Goal: Transaction & Acquisition: Obtain resource

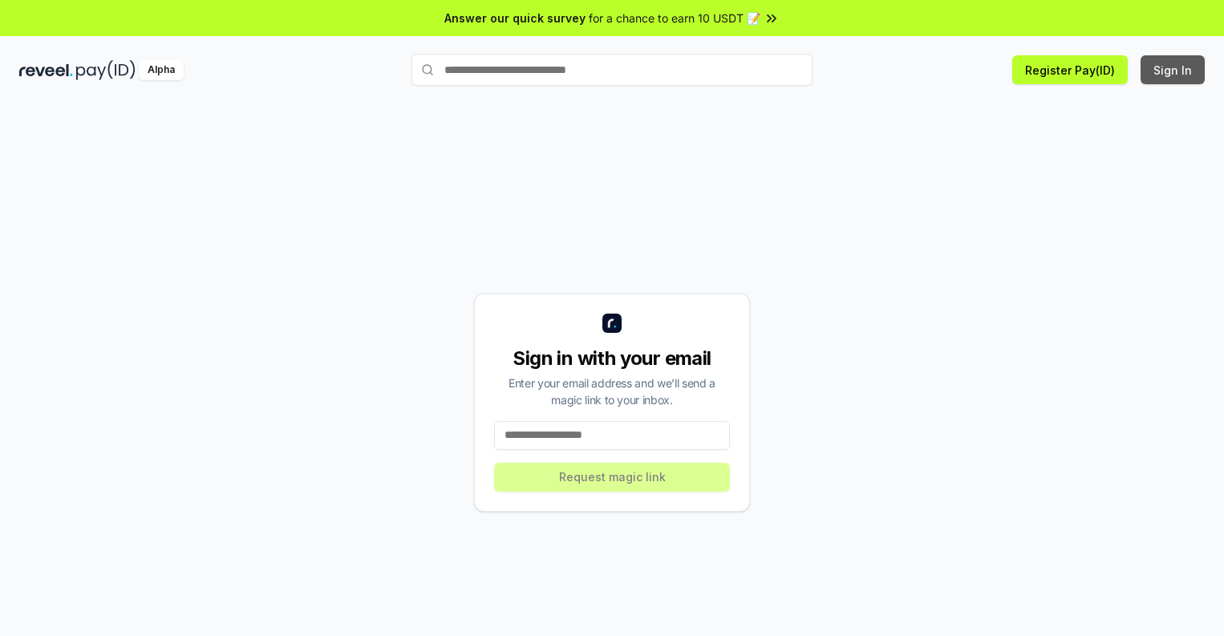
click at [1173, 70] on button "Sign In" at bounding box center [1173, 69] width 64 height 29
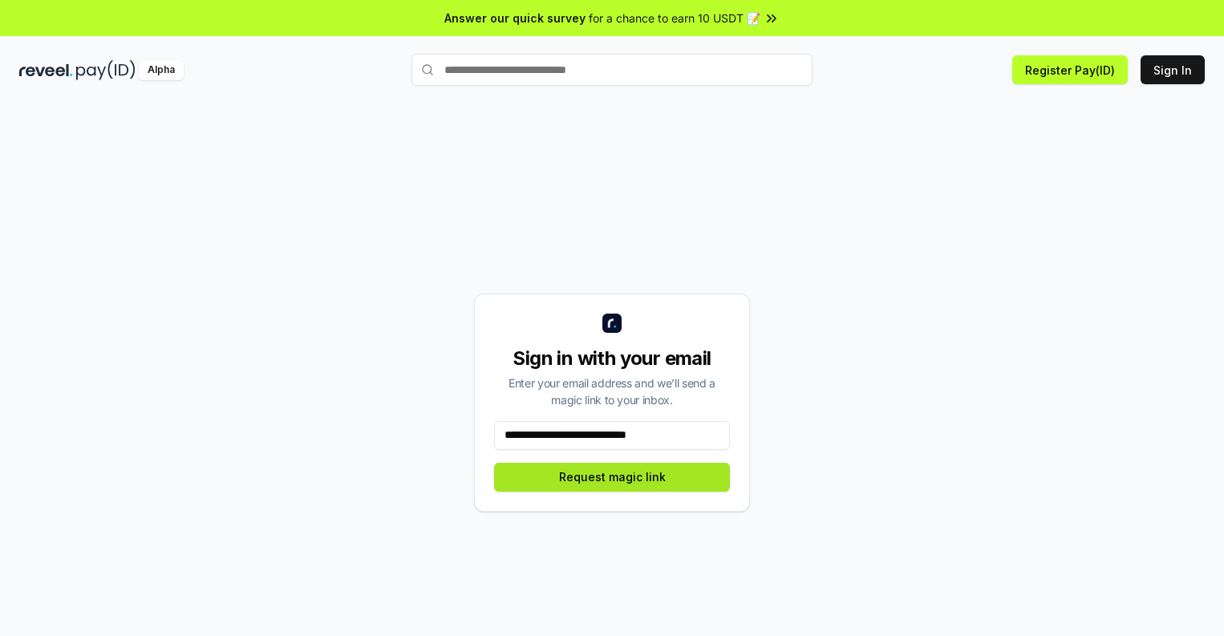
type input "**********"
click at [612, 476] on button "Request magic link" at bounding box center [612, 477] width 236 height 29
